Goal: Information Seeking & Learning: Check status

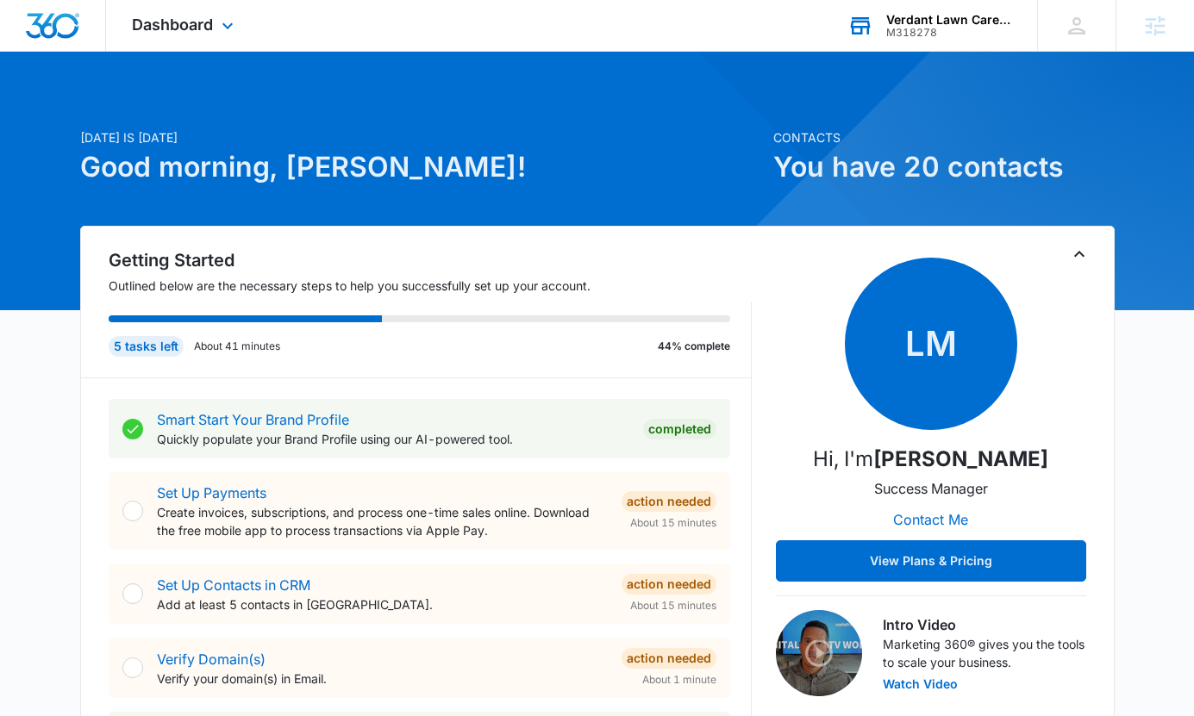
click at [915, 34] on div "M318278" at bounding box center [949, 33] width 126 height 12
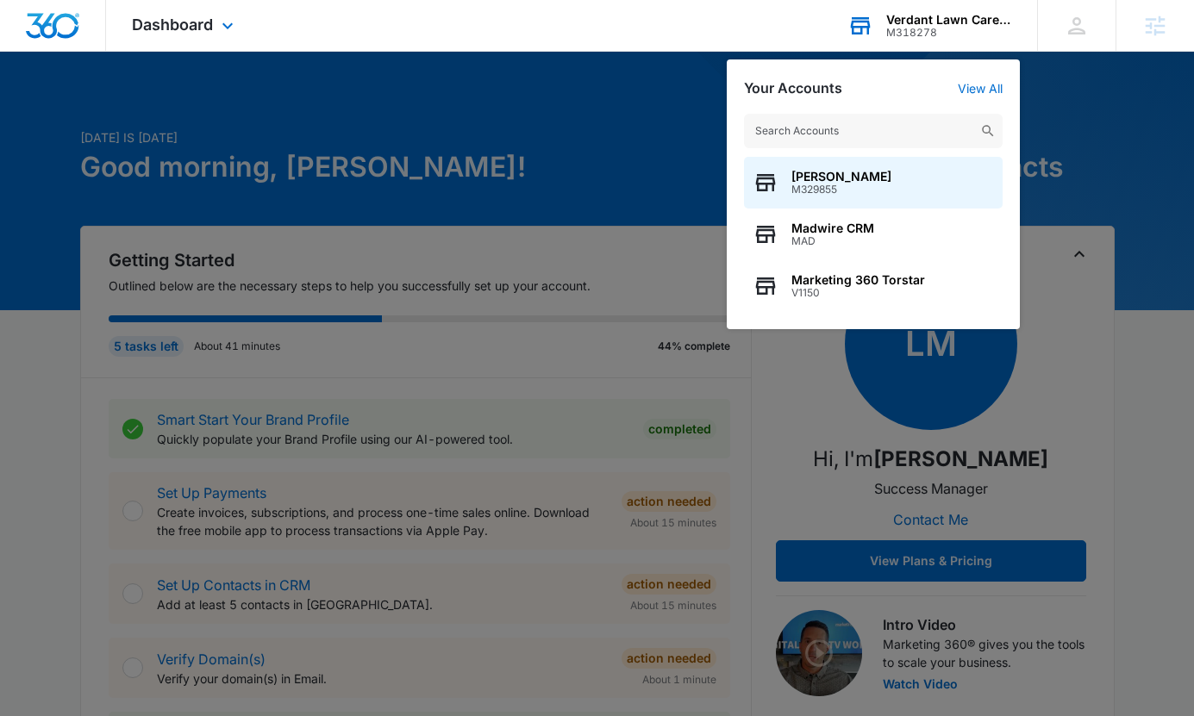
click at [901, 136] on input "text" at bounding box center [873, 131] width 259 height 34
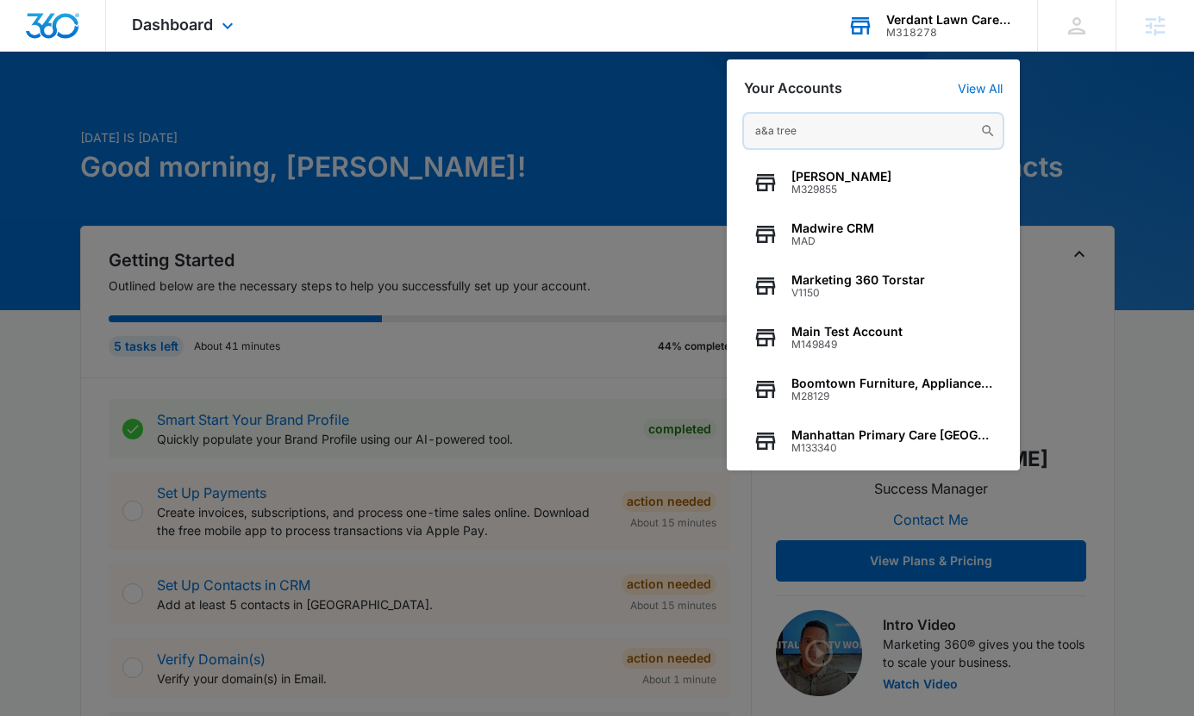
click at [882, 132] on input "a&a tree" at bounding box center [873, 131] width 259 height 34
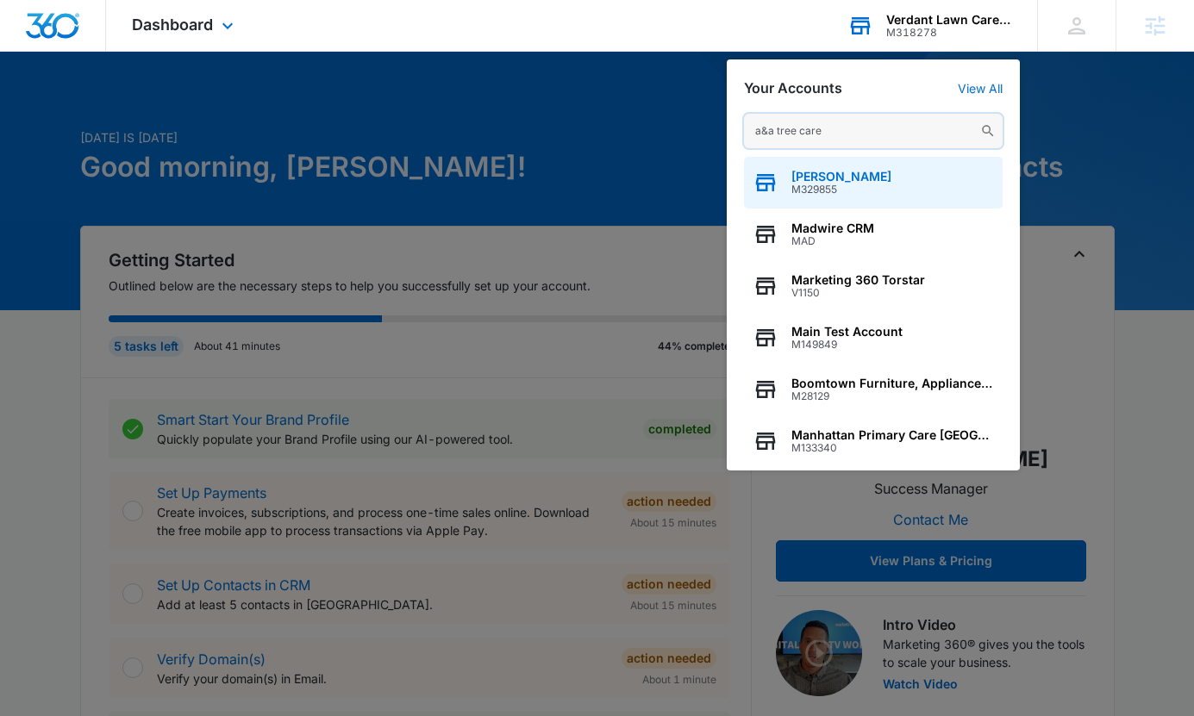
type input "a&a tree care"
click at [901, 165] on div "Lauren Moss M329855" at bounding box center [873, 183] width 259 height 52
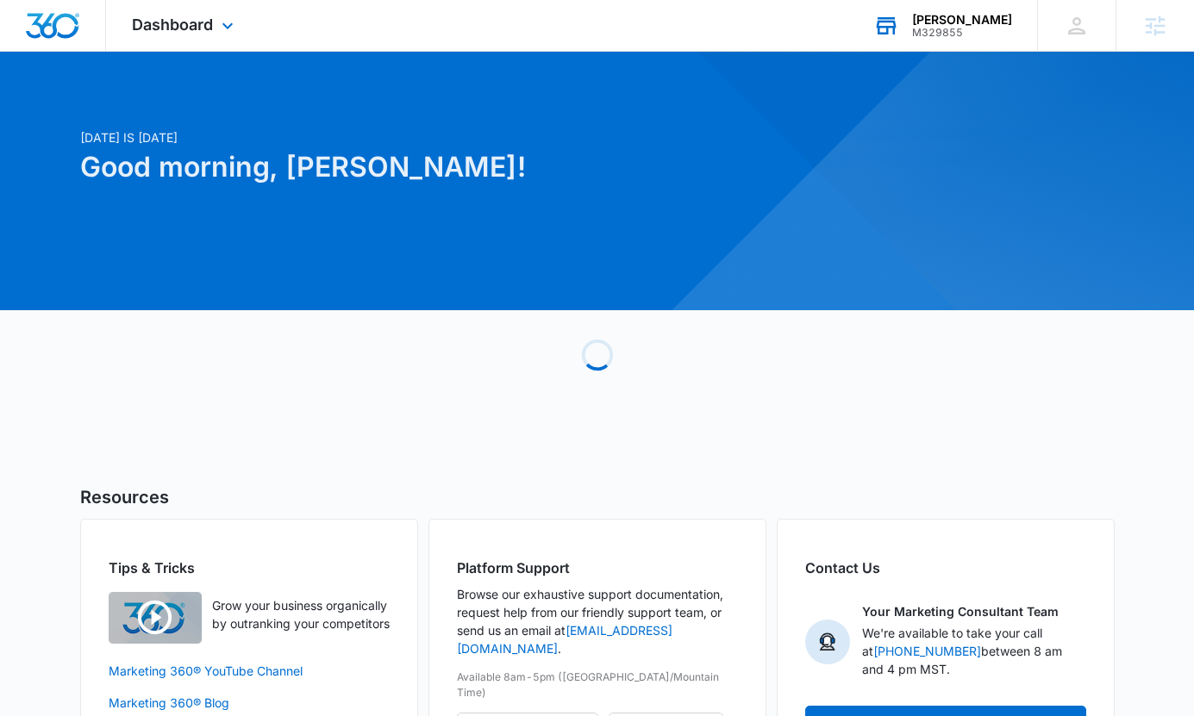
click at [942, 9] on div "Lauren Moss M329855 Your Accounts View All" at bounding box center [942, 25] width 190 height 51
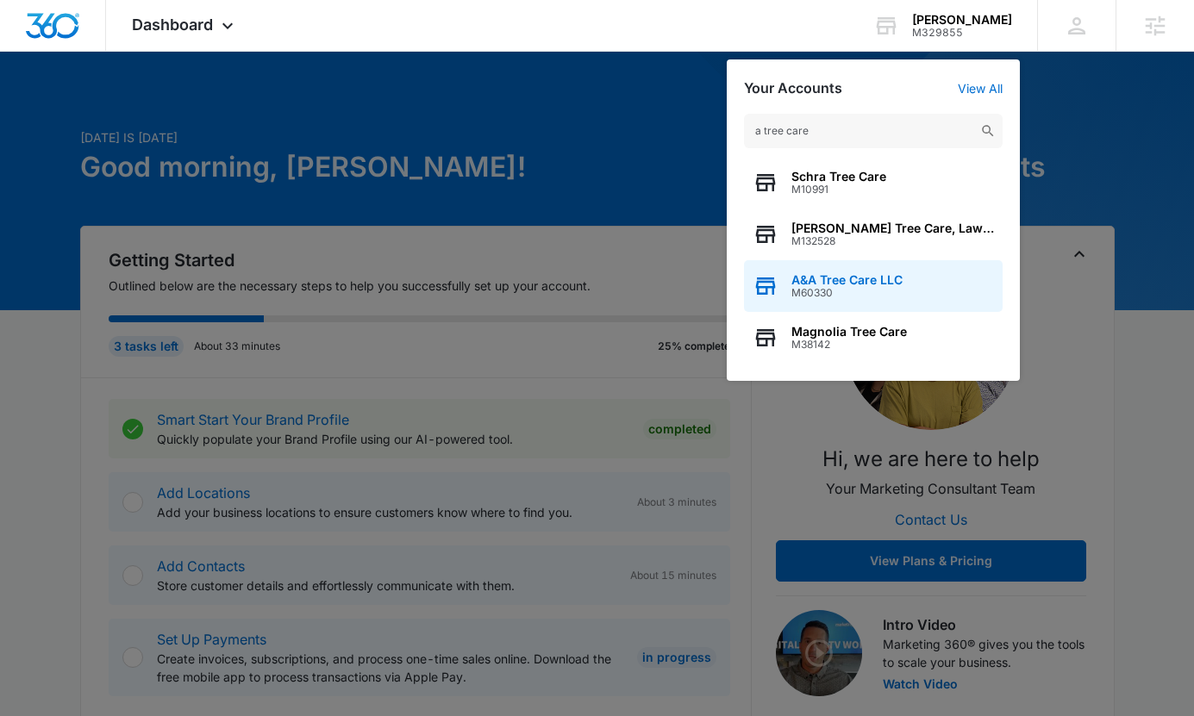
type input "a tree care"
click at [893, 290] on span "M60330" at bounding box center [846, 293] width 111 height 12
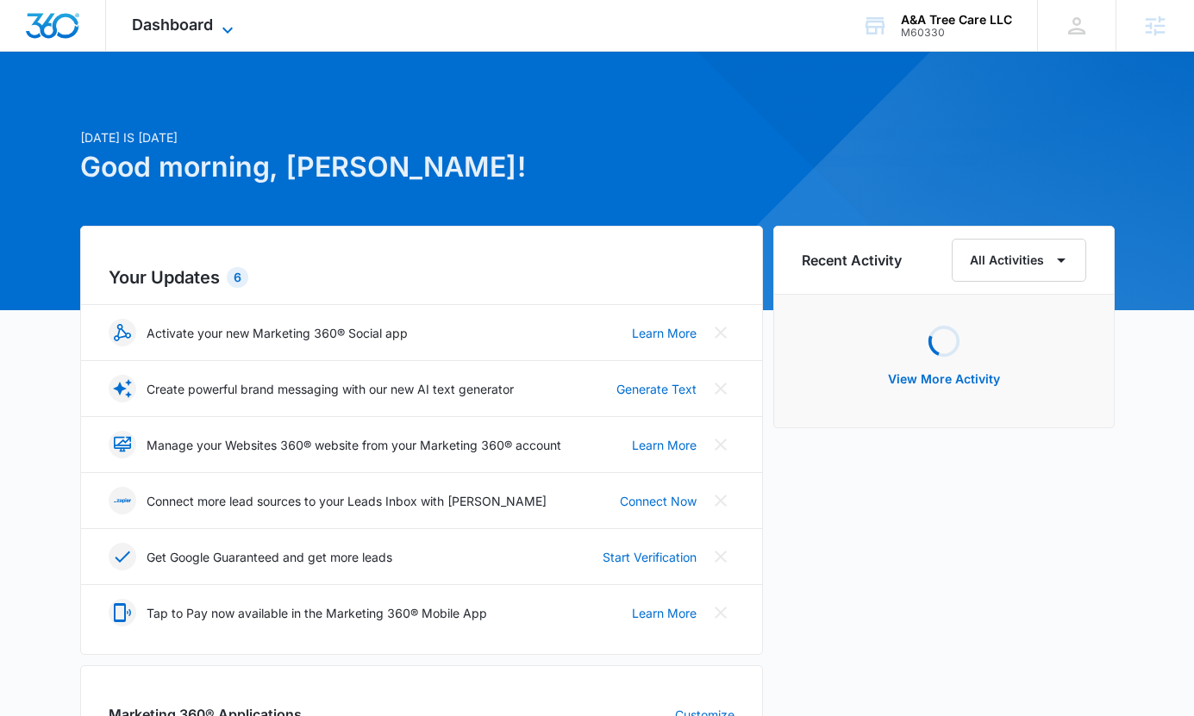
click at [193, 22] on span "Dashboard" at bounding box center [172, 25] width 81 height 18
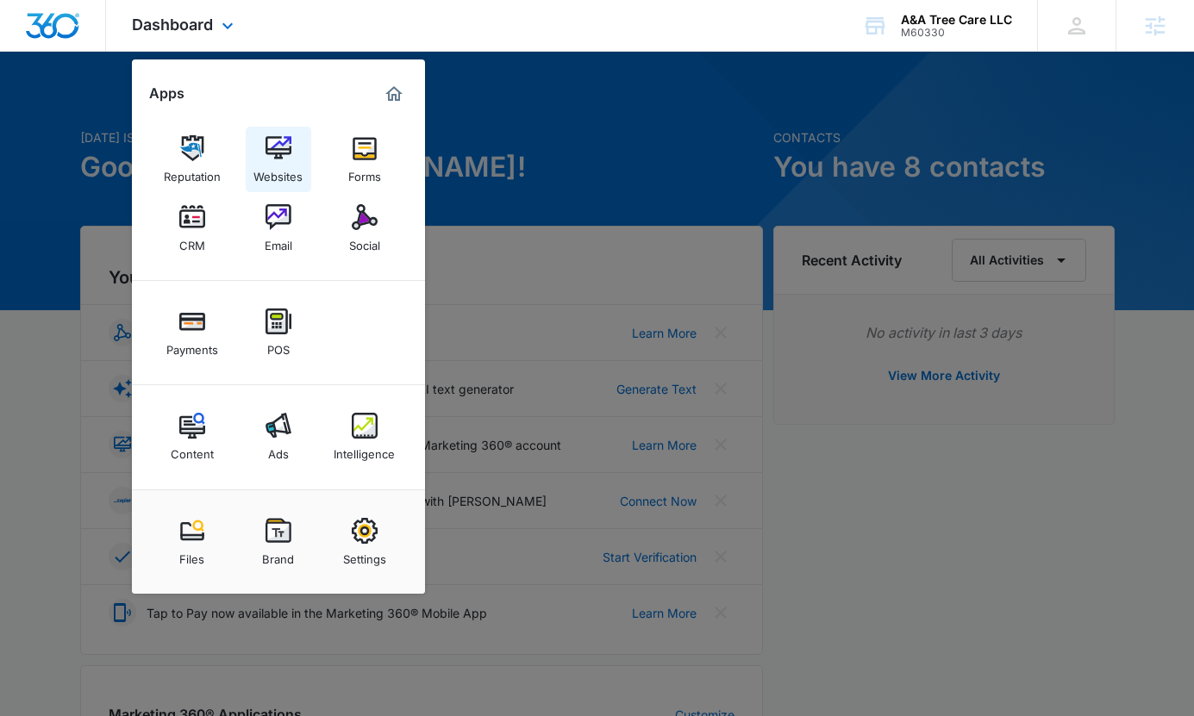
click at [287, 153] on img at bounding box center [278, 148] width 26 height 26
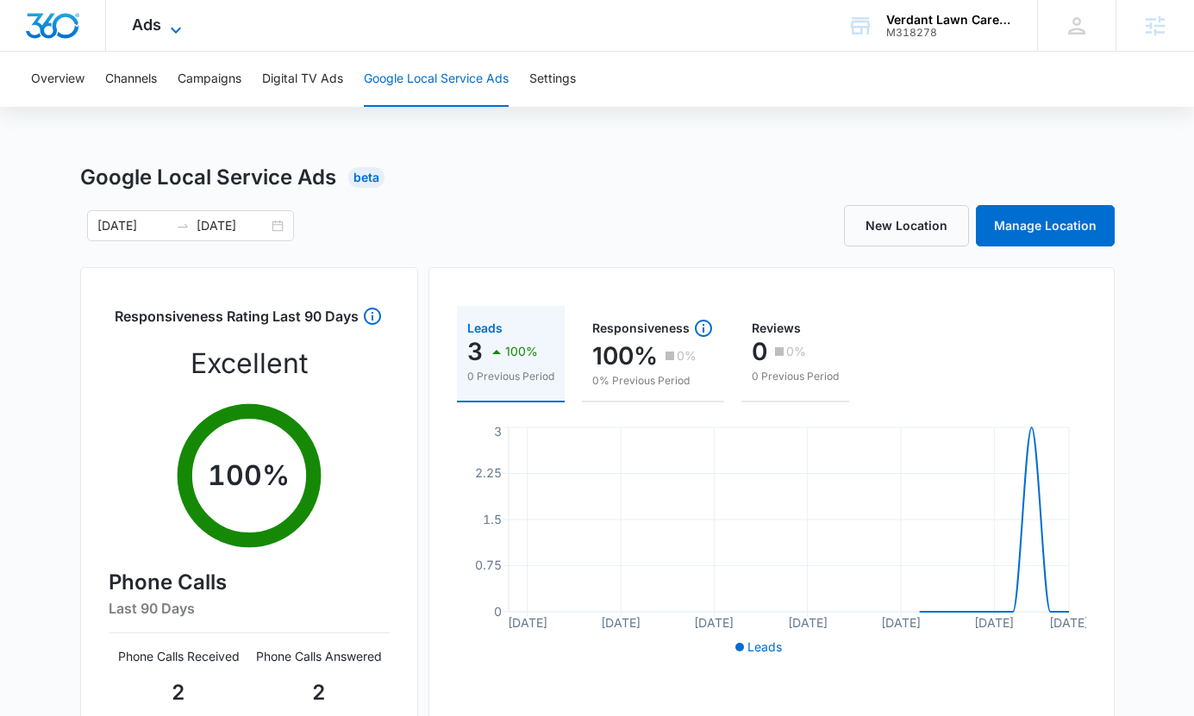
click at [159, 30] on span "Ads" at bounding box center [146, 25] width 29 height 18
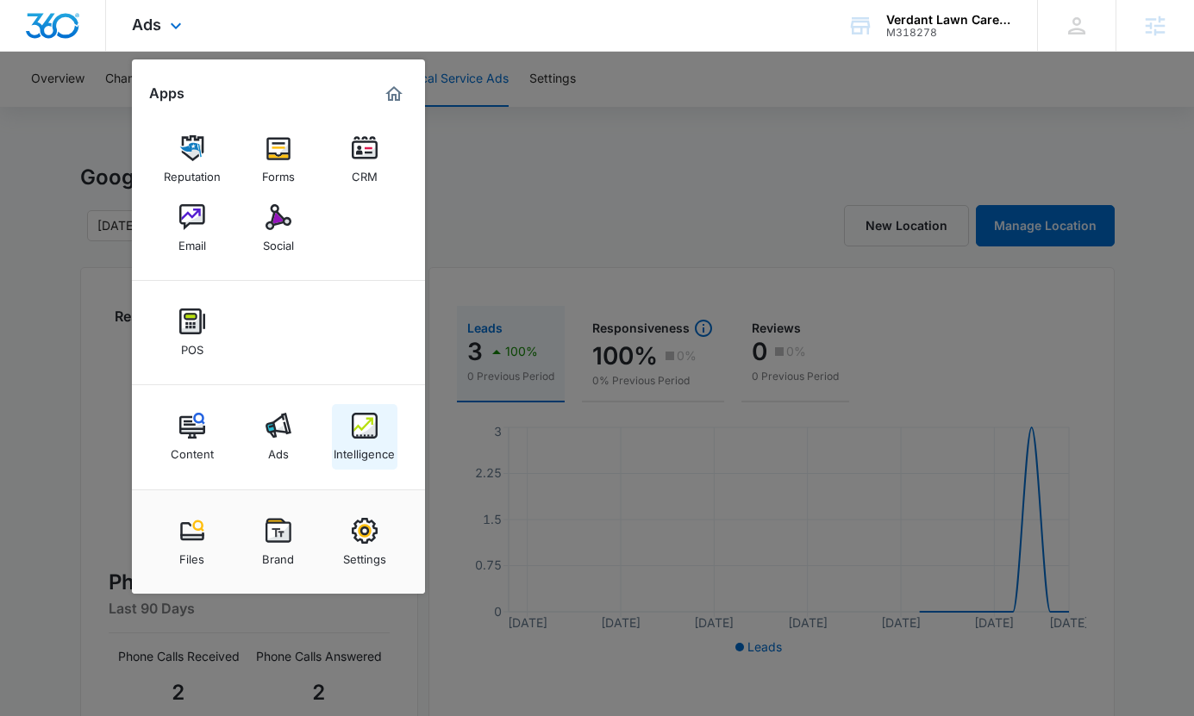
click at [386, 437] on link "Intelligence" at bounding box center [364, 436] width 65 height 65
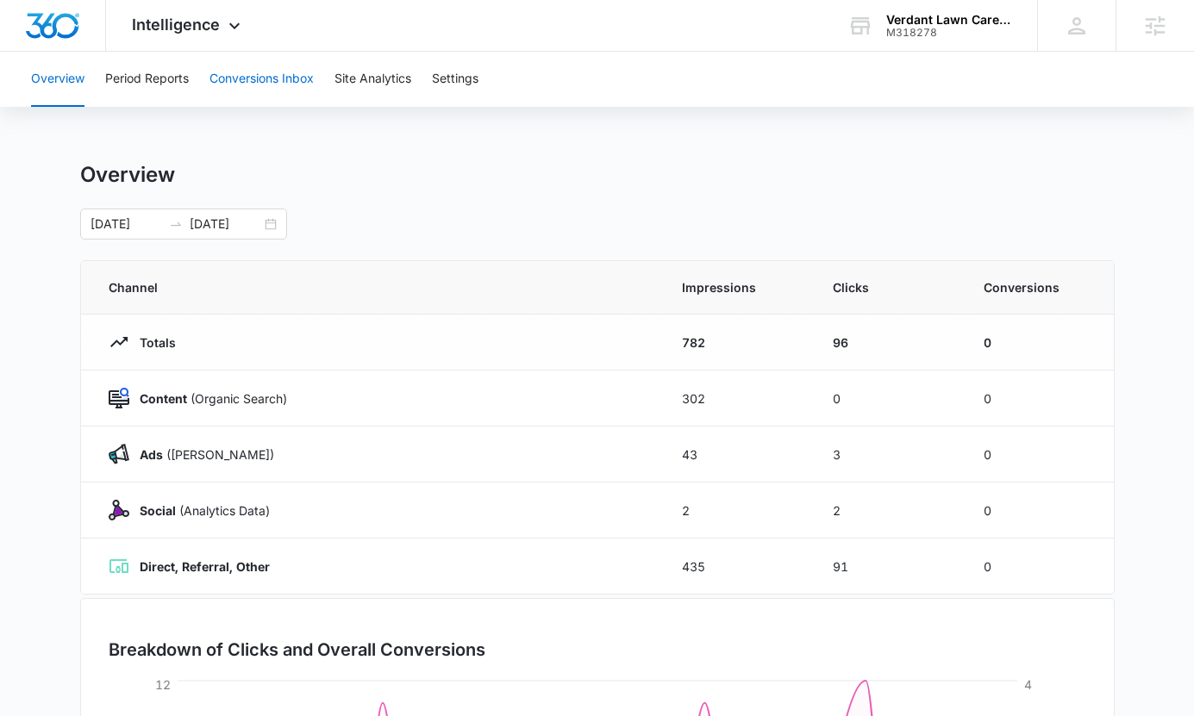
click at [275, 65] on button "Conversions Inbox" at bounding box center [261, 79] width 104 height 55
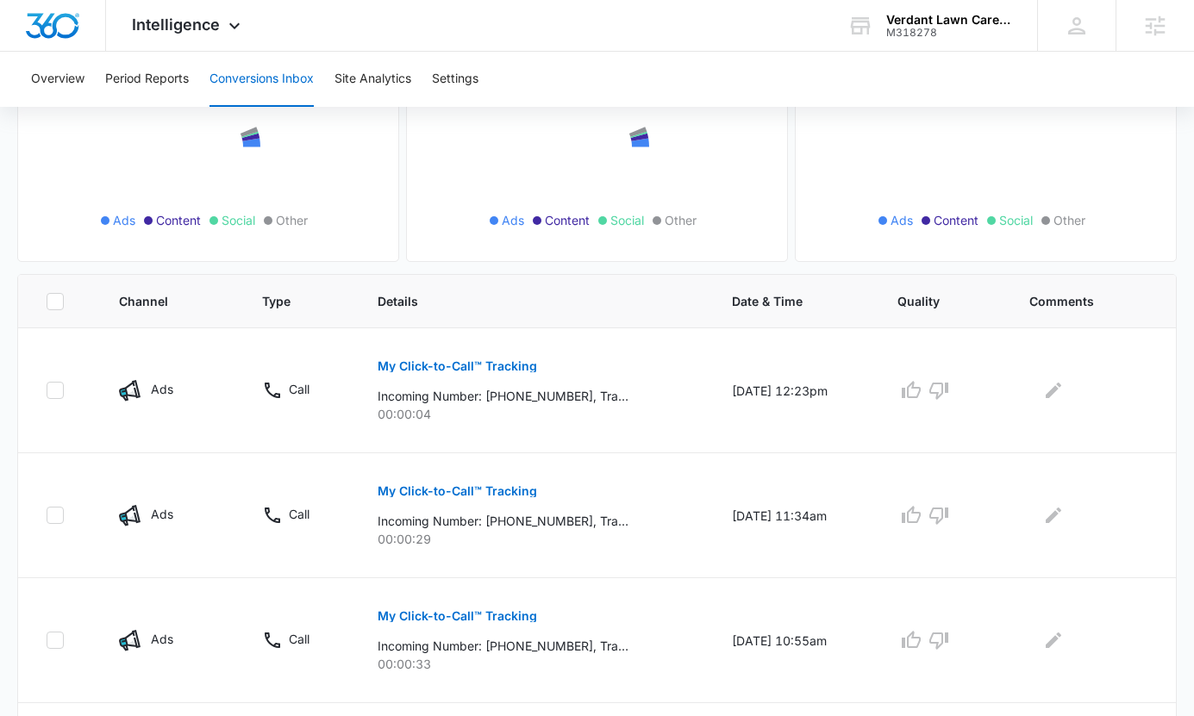
scroll to position [234, 0]
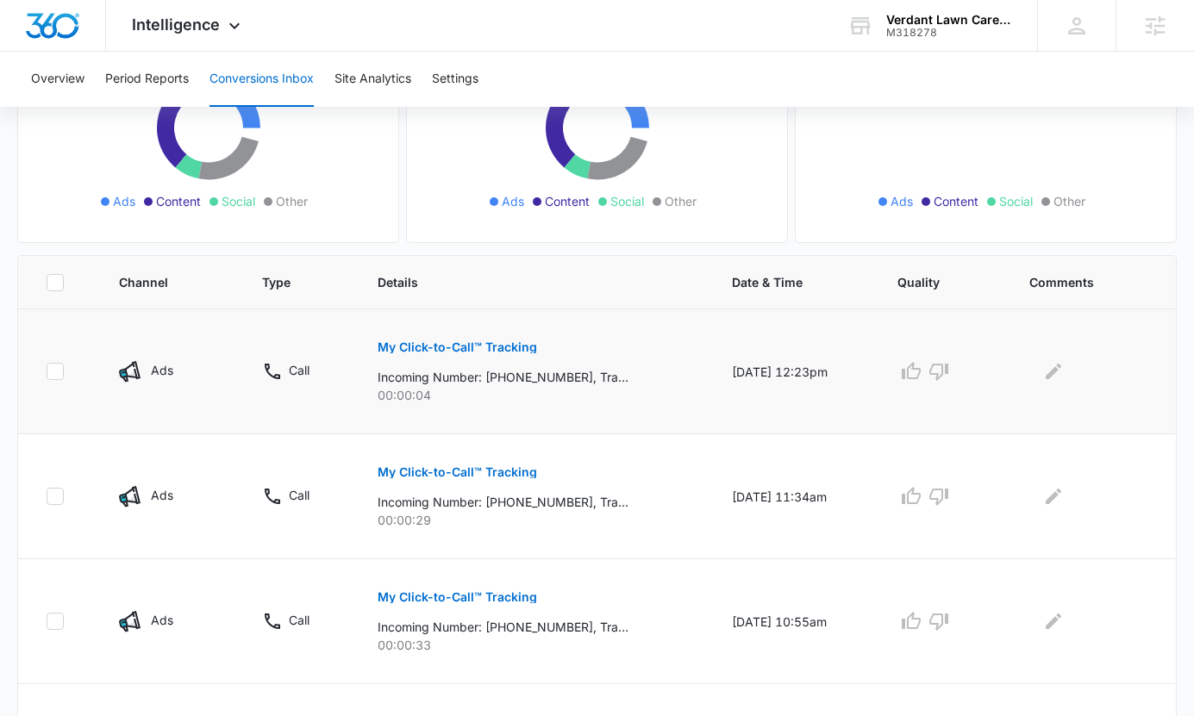
click at [440, 332] on button "My Click-to-Call™ Tracking" at bounding box center [456, 347] width 159 height 41
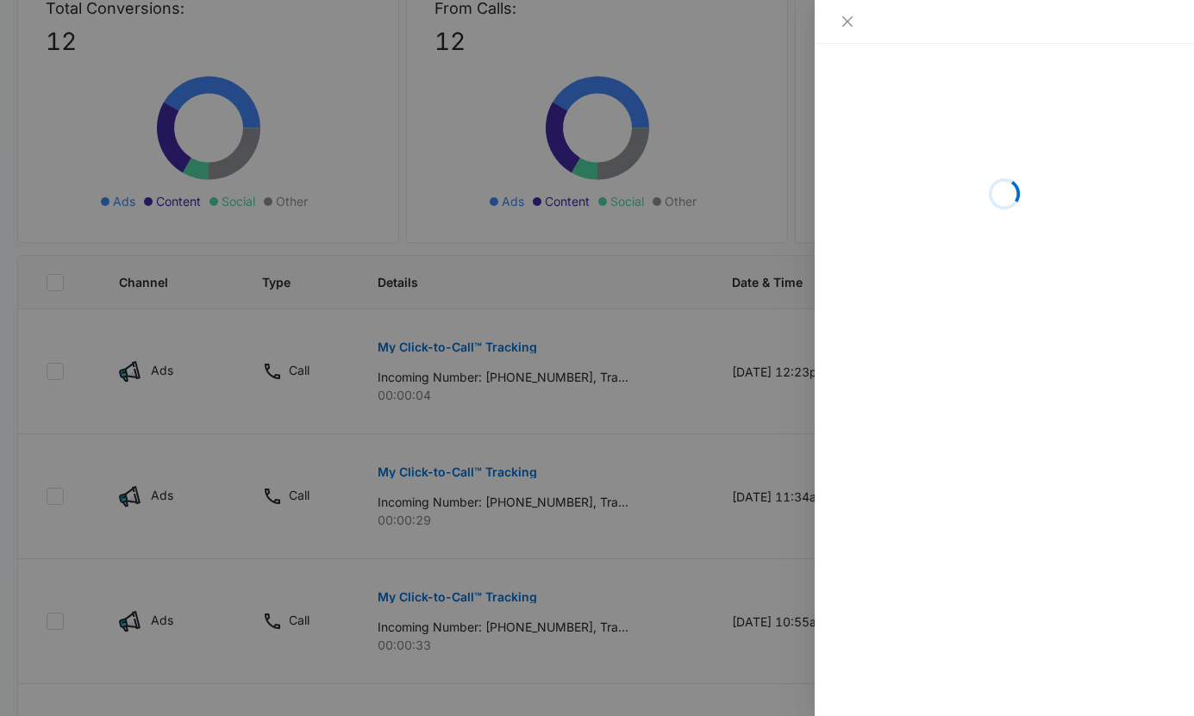
click at [589, 505] on div at bounding box center [597, 358] width 1194 height 716
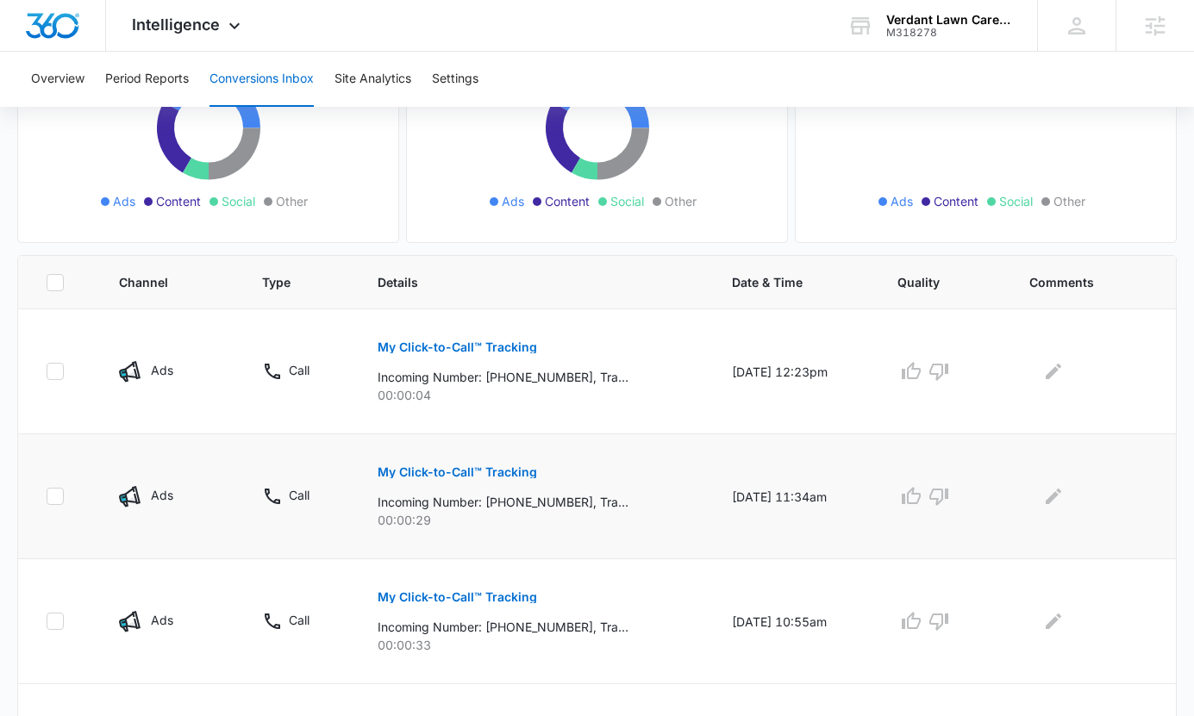
click at [489, 470] on p "My Click-to-Call™ Tracking" at bounding box center [456, 472] width 159 height 12
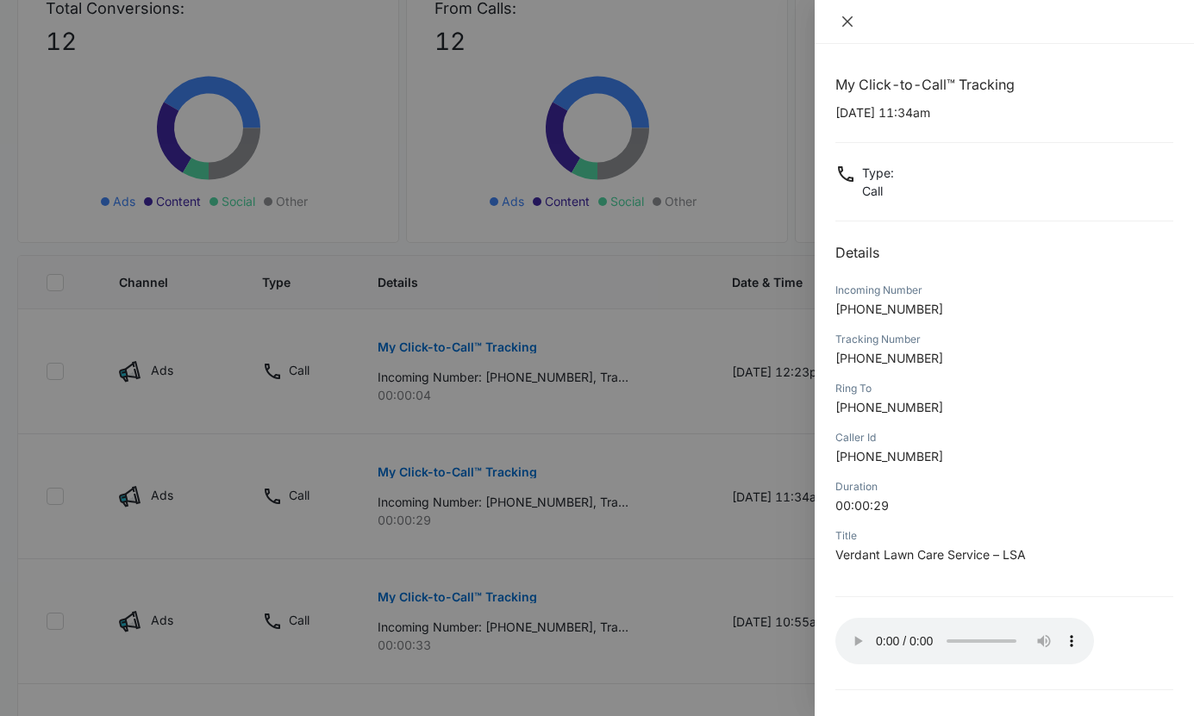
click at [841, 22] on icon "close" at bounding box center [847, 22] width 14 height 14
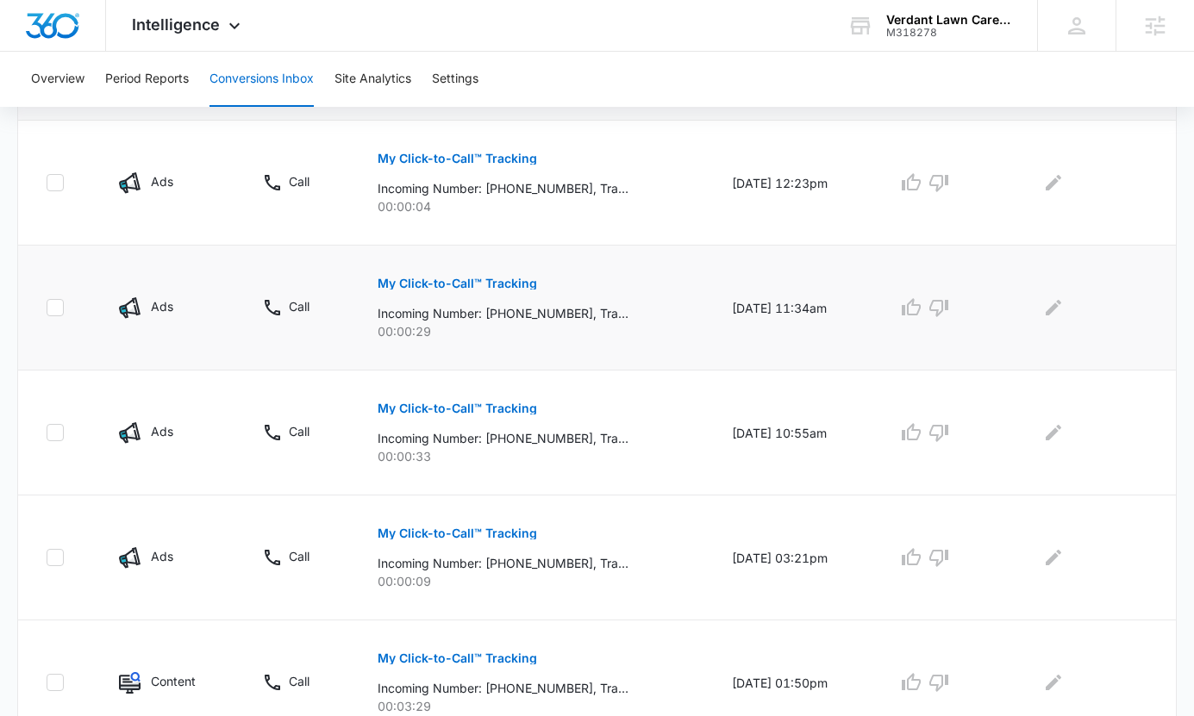
scroll to position [431, 0]
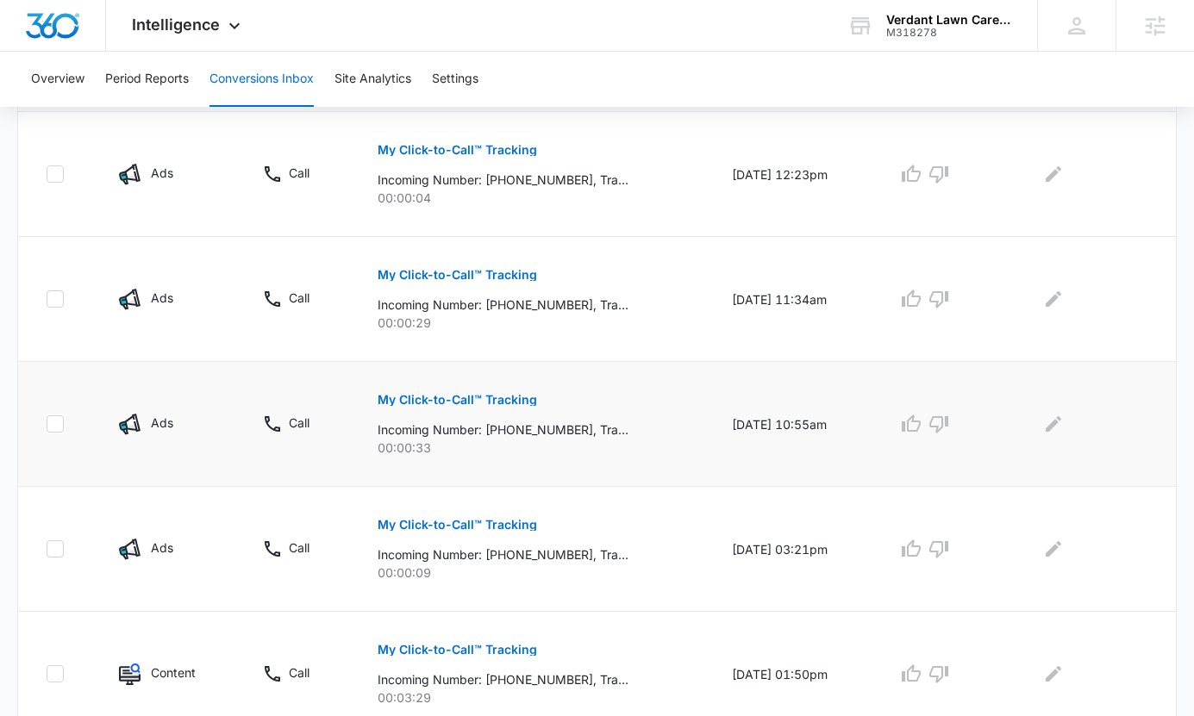
click at [486, 406] on button "My Click-to-Call™ Tracking" at bounding box center [456, 399] width 159 height 41
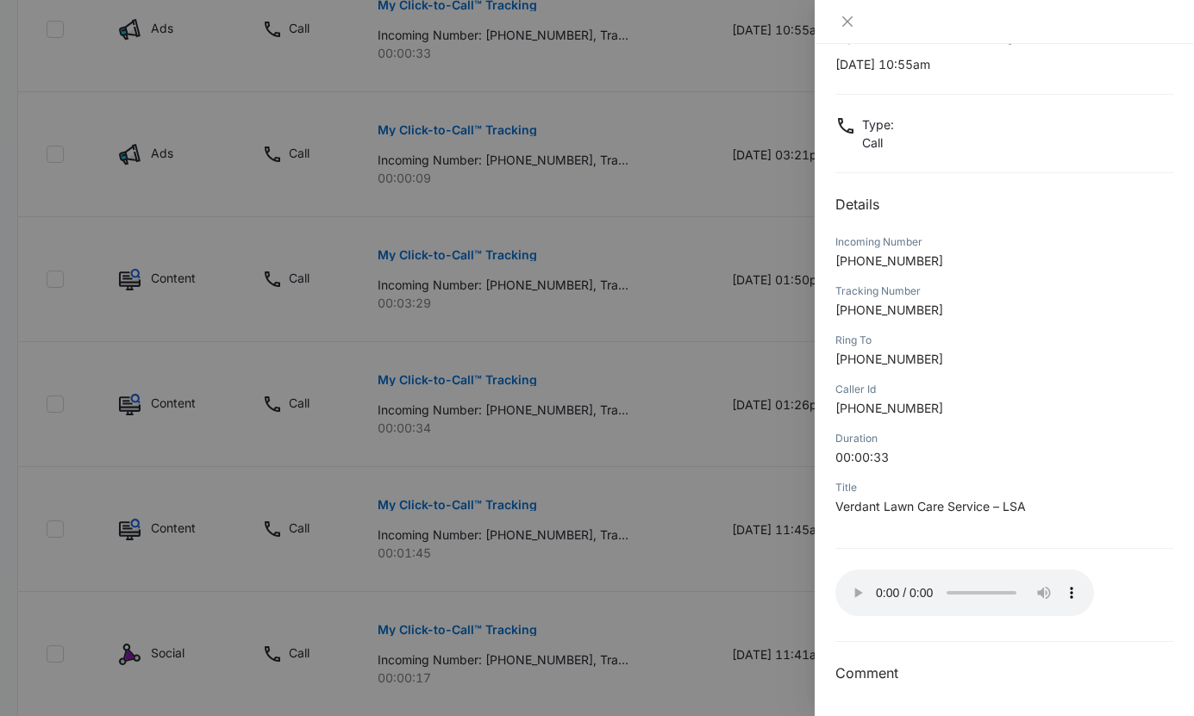
scroll to position [0, 0]
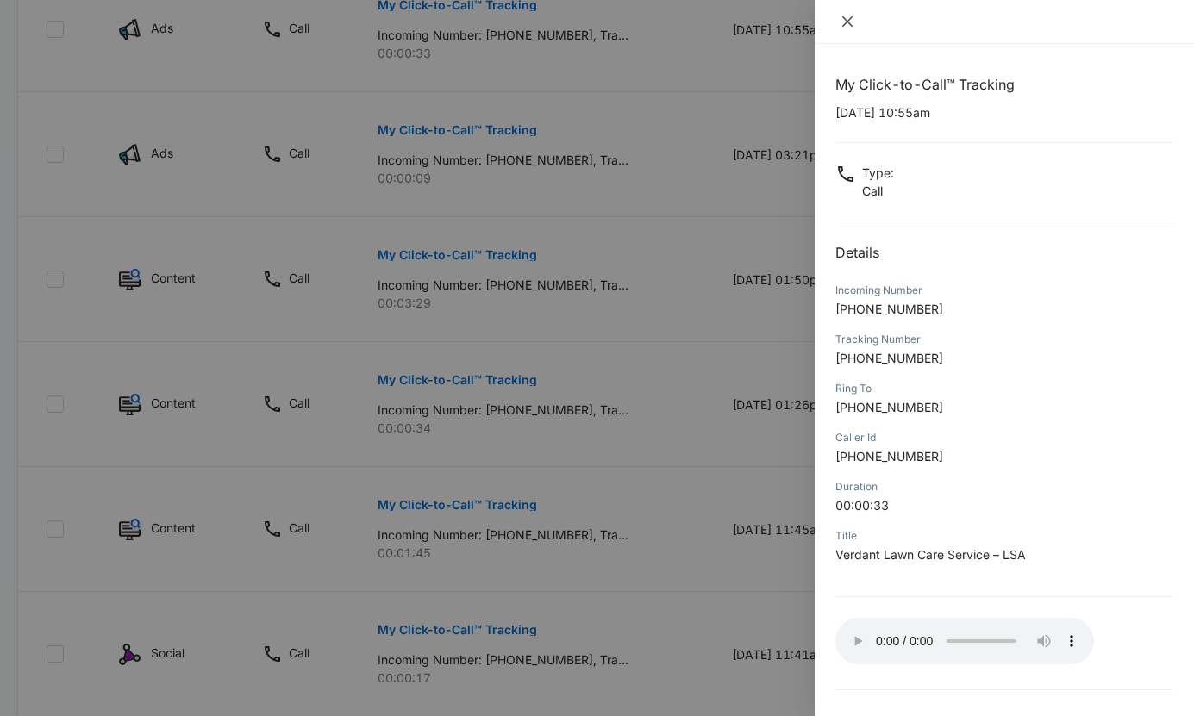
click at [844, 22] on icon "close" at bounding box center [847, 22] width 14 height 14
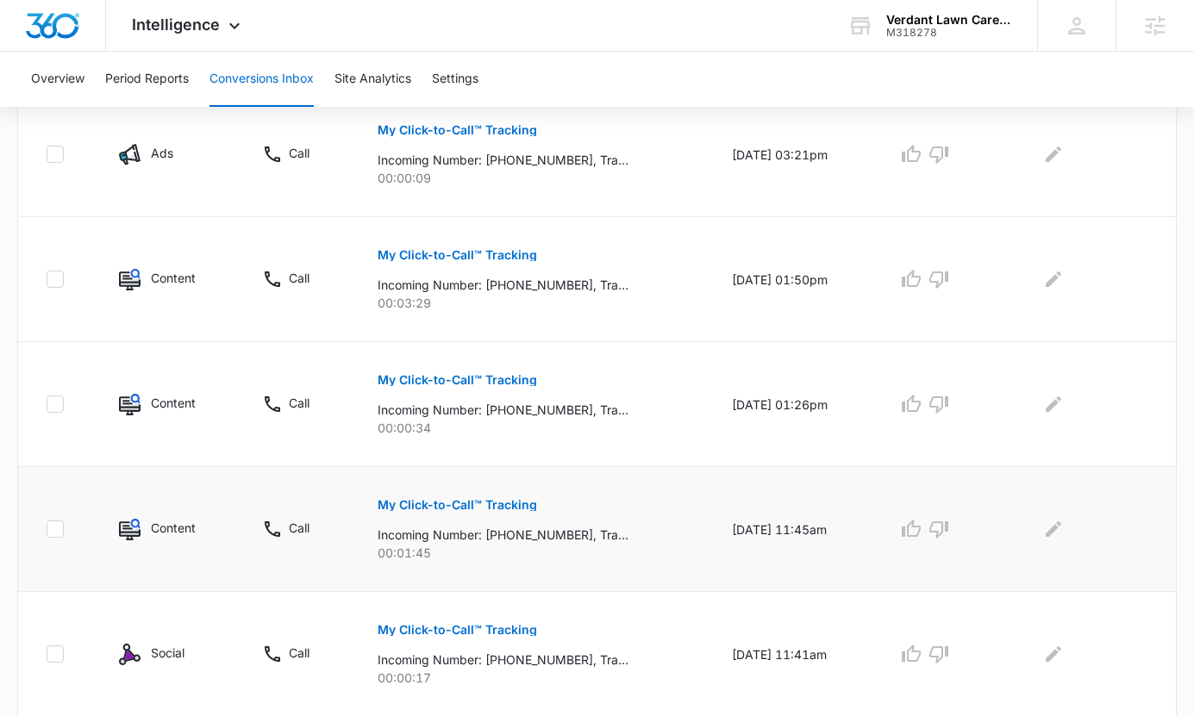
click at [537, 485] on div "My Click-to-Call™ Tracking Incoming Number: +19706944446, Tracking Number: +150…" at bounding box center [533, 523] width 313 height 78
click at [484, 259] on p "My Click-to-Call™ Tracking" at bounding box center [456, 255] width 159 height 12
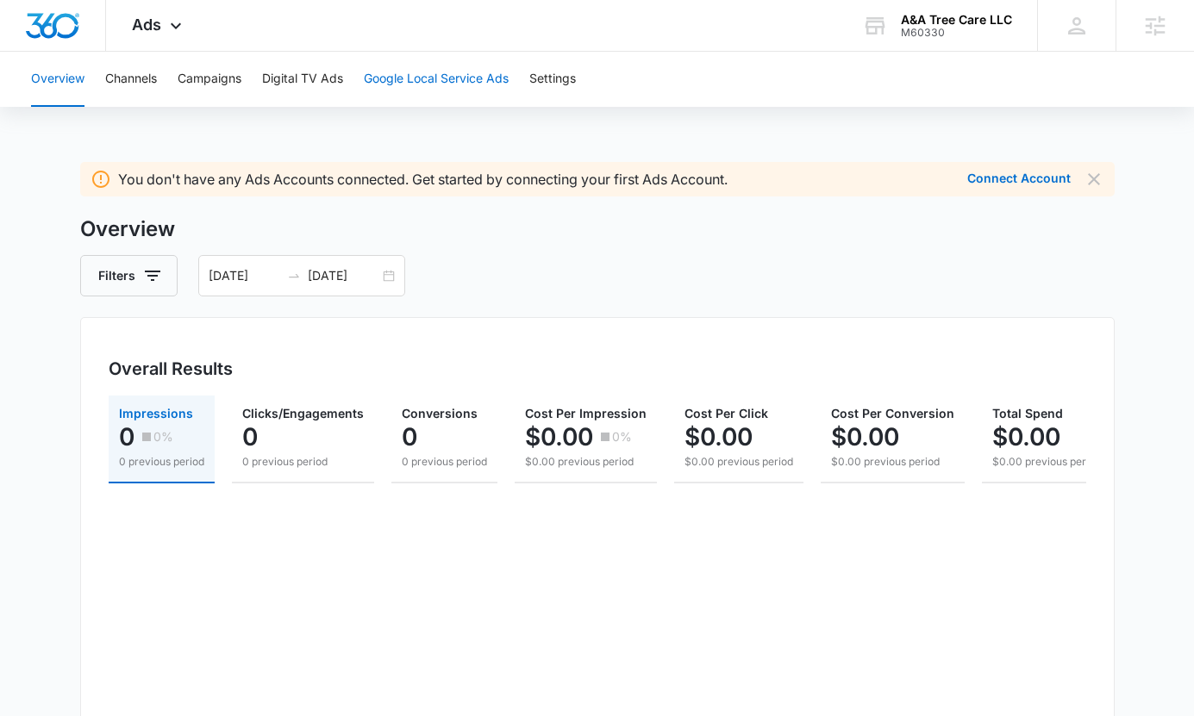
click at [423, 69] on button "Google Local Service Ads" at bounding box center [436, 79] width 145 height 55
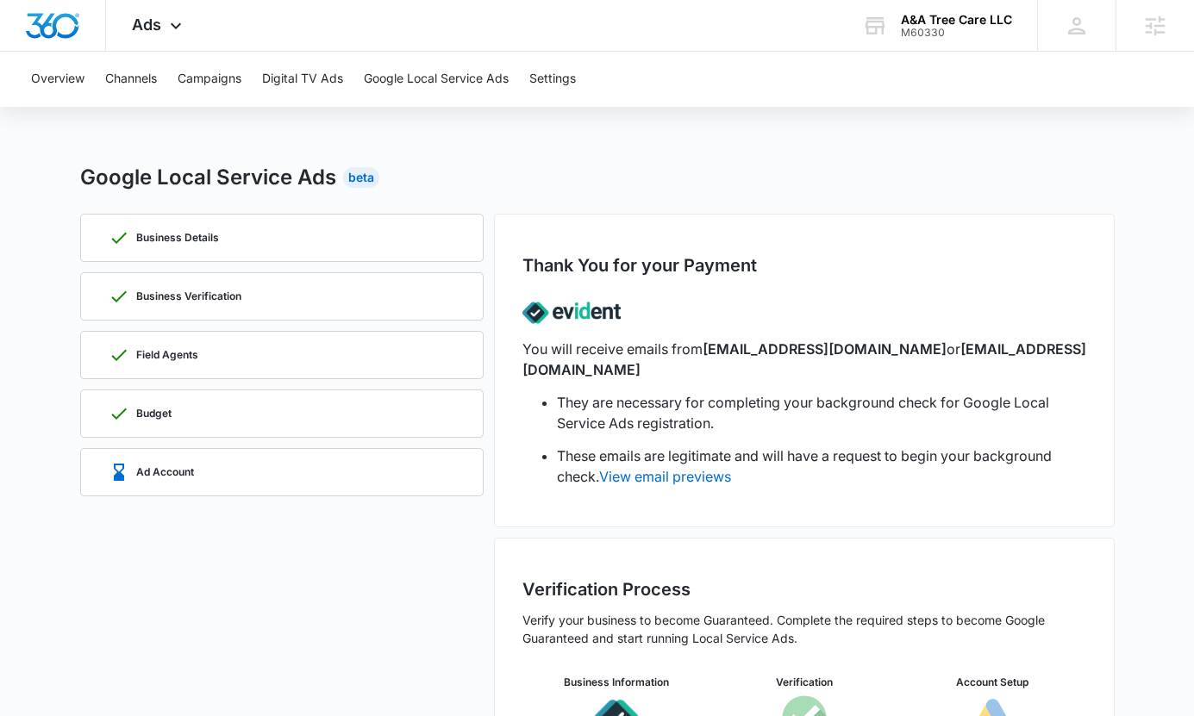
scroll to position [115, 0]
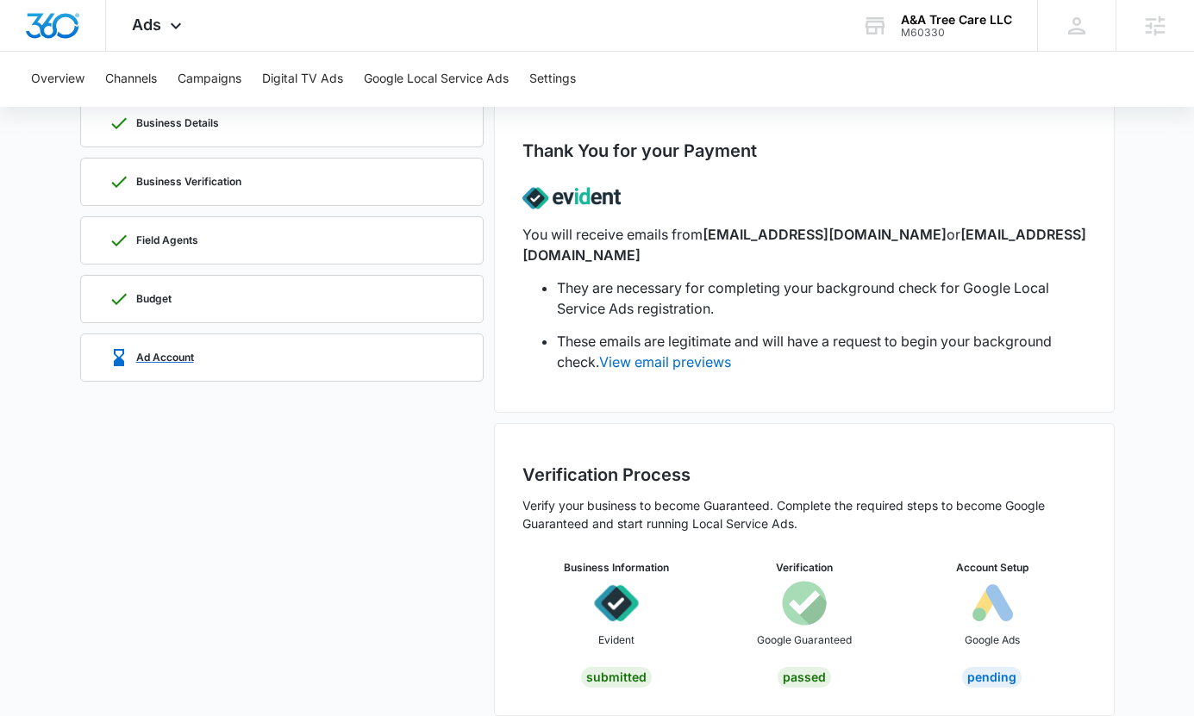
click at [228, 347] on div "Ad Account" at bounding box center [282, 357] width 346 height 47
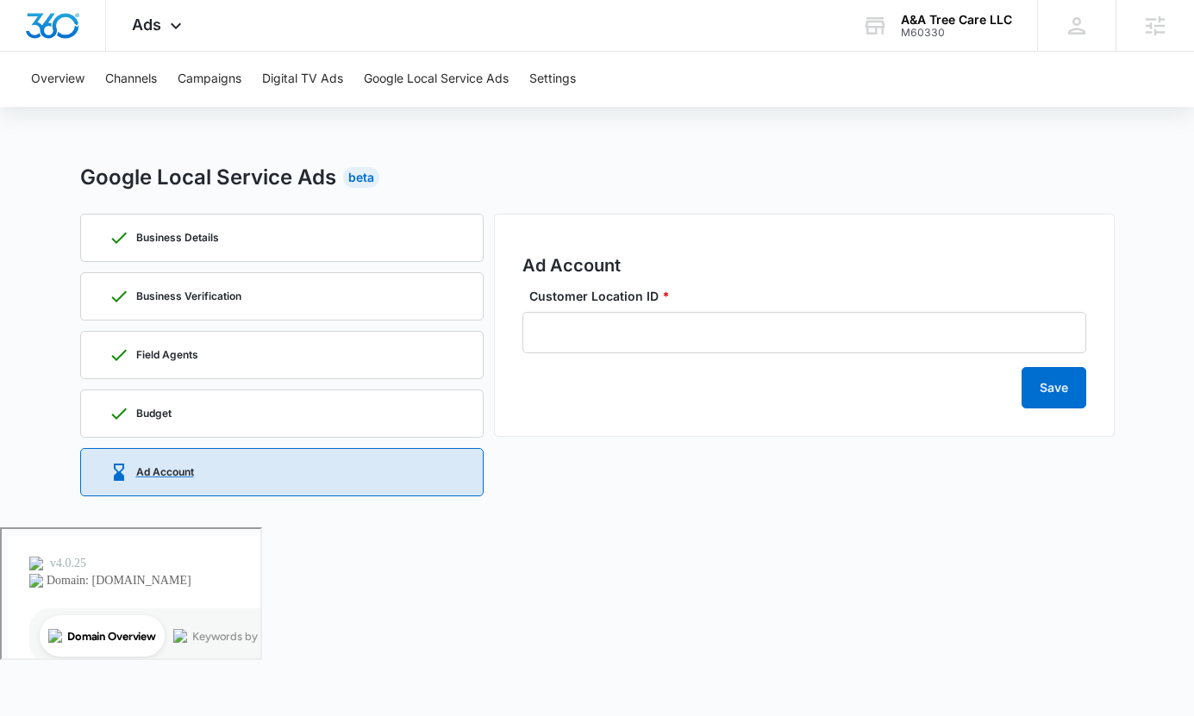
scroll to position [0, 0]
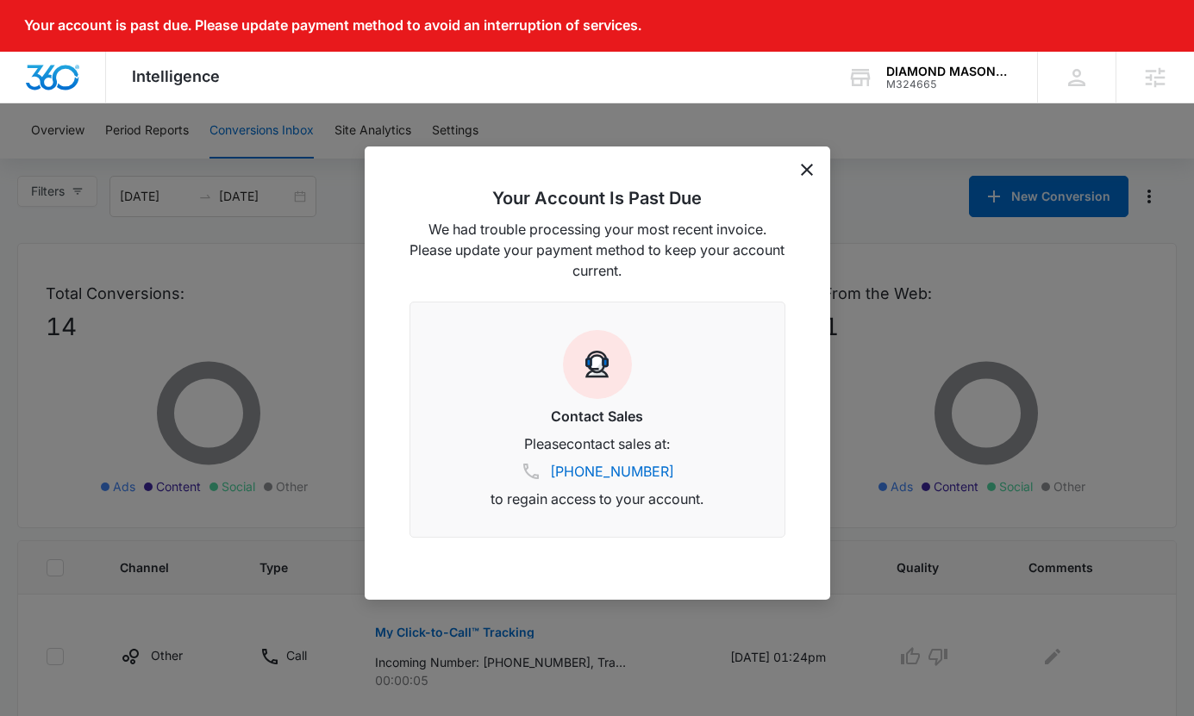
click at [810, 165] on icon "dismiss this dialog" at bounding box center [807, 170] width 12 height 12
